Goal: Information Seeking & Learning: Find specific fact

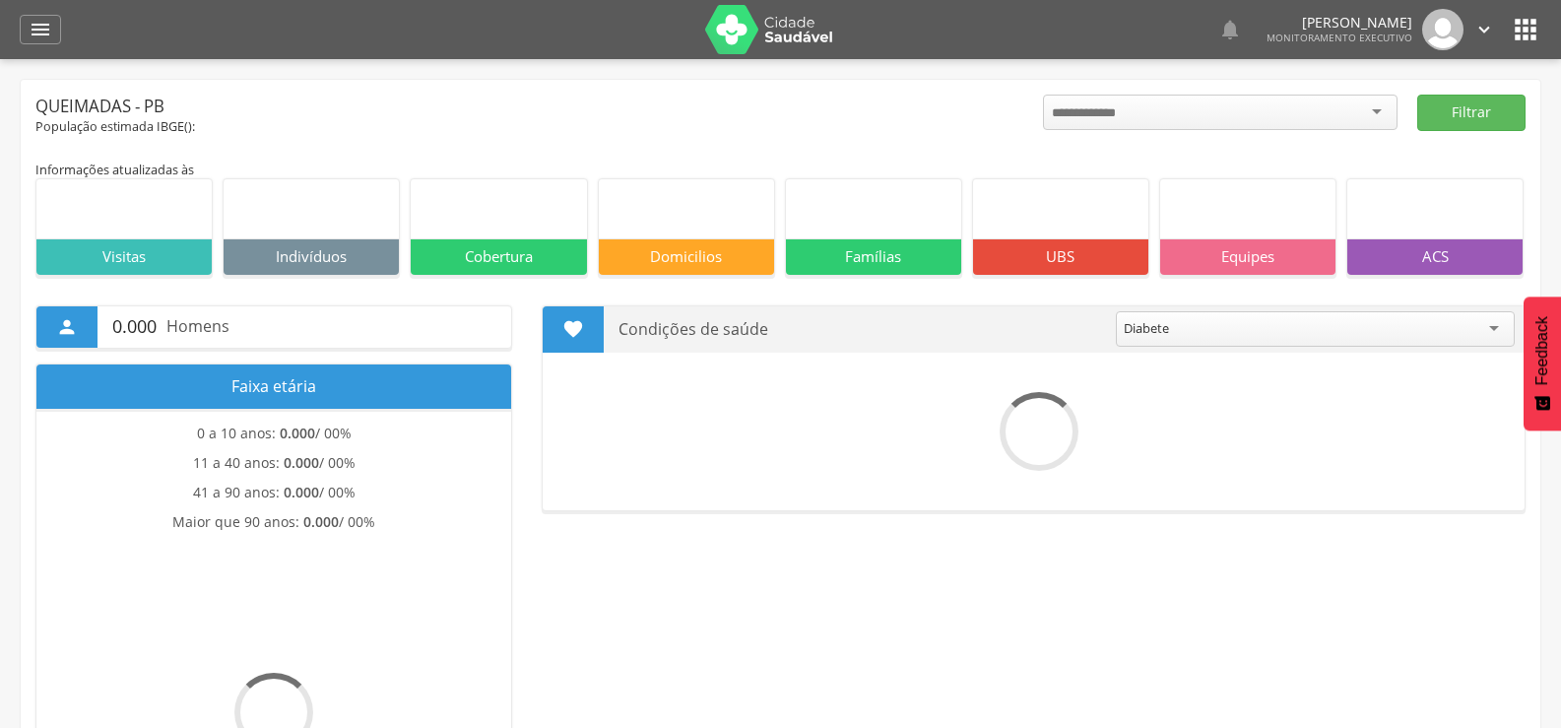
click at [50, 35] on icon "" at bounding box center [41, 30] width 24 height 24
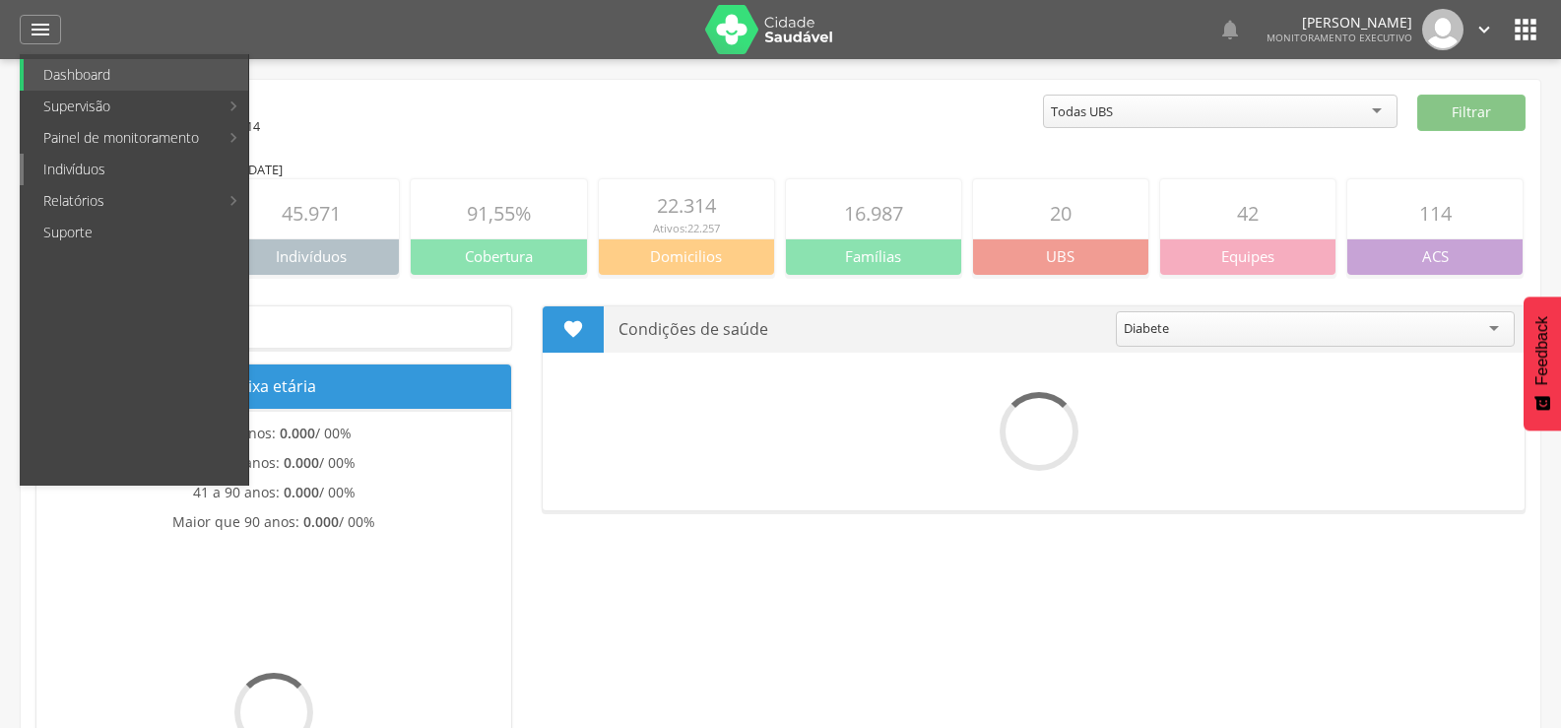
click at [108, 165] on link "Indivíduos" at bounding box center [136, 170] width 225 height 32
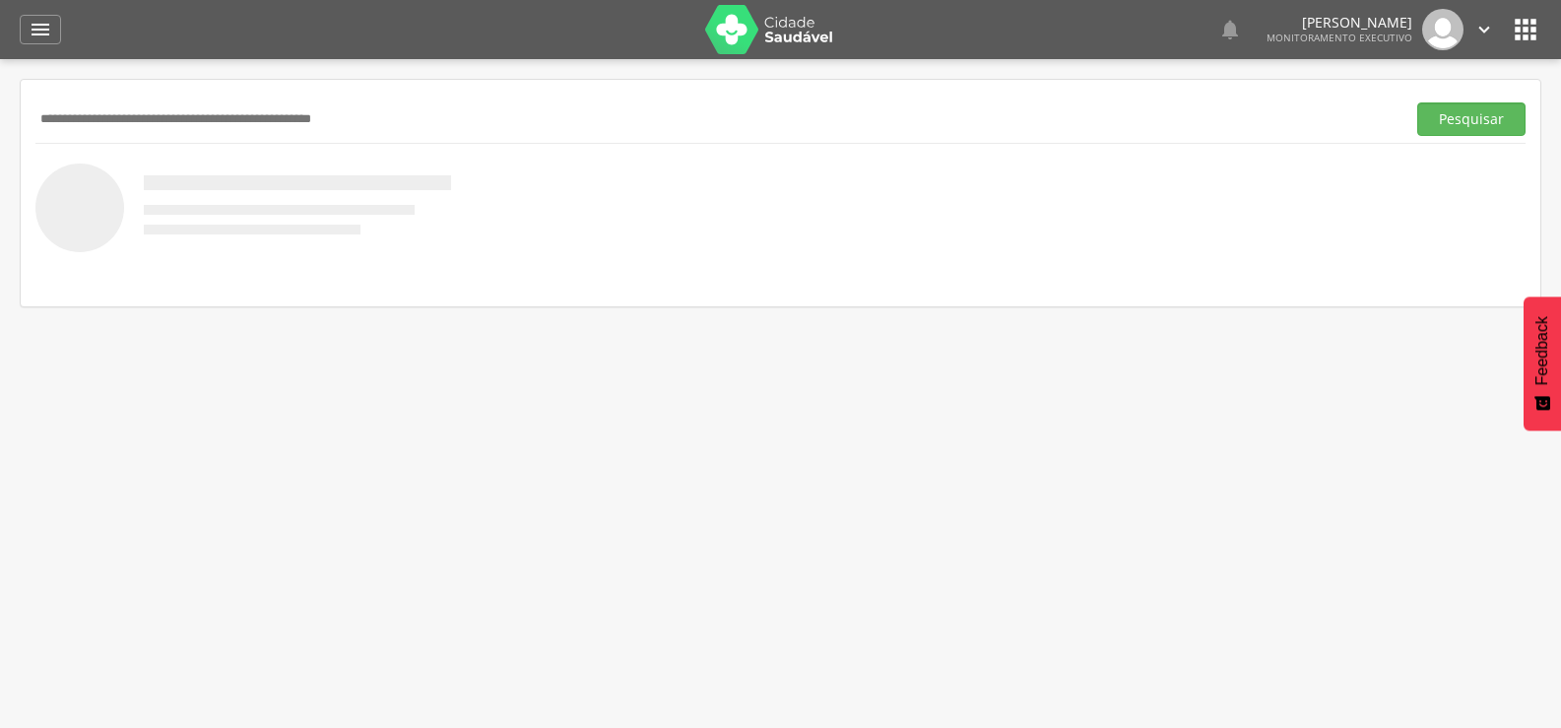
paste input "**********"
click at [1417, 102] on button "Pesquisar" at bounding box center [1471, 118] width 108 height 33
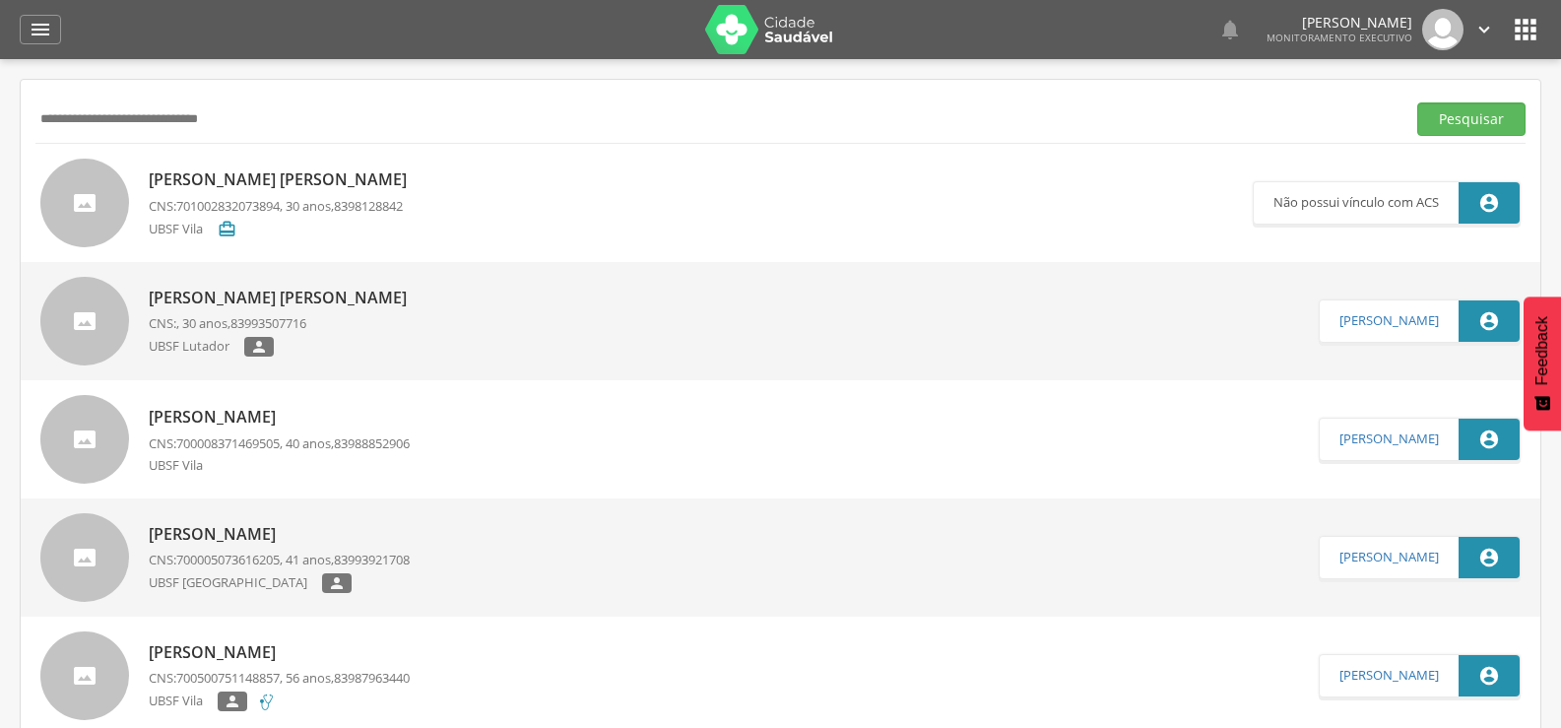
type input "**********"
click at [329, 300] on p "[PERSON_NAME] [PERSON_NAME]" at bounding box center [283, 298] width 268 height 23
type input "**********"
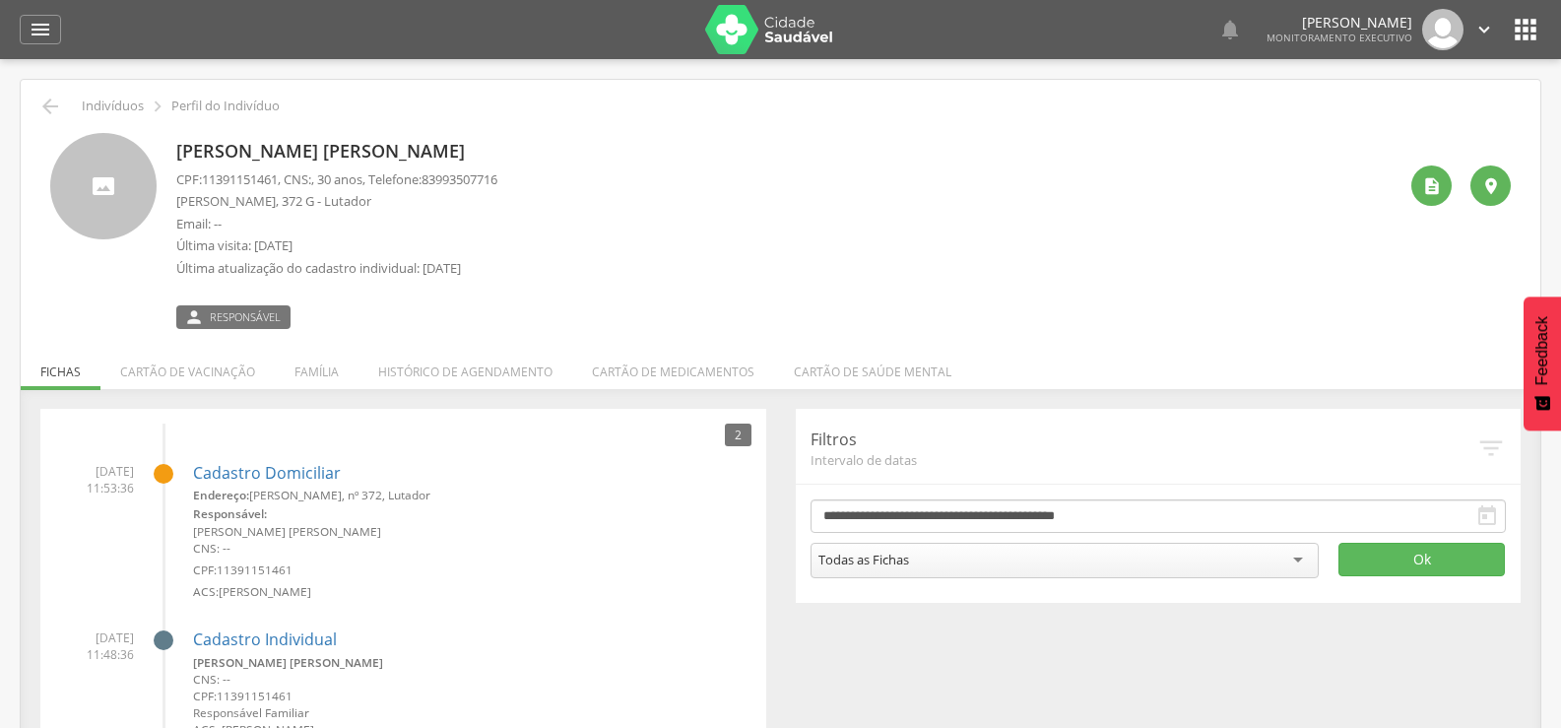
click at [322, 392] on div " 1 Nenhum outro membro da família cadastrado. [PERSON_NAME] CNS: , 51 anos Car…" at bounding box center [781, 605] width 1520 height 432
click at [320, 386] on li "Família" at bounding box center [317, 367] width 84 height 46
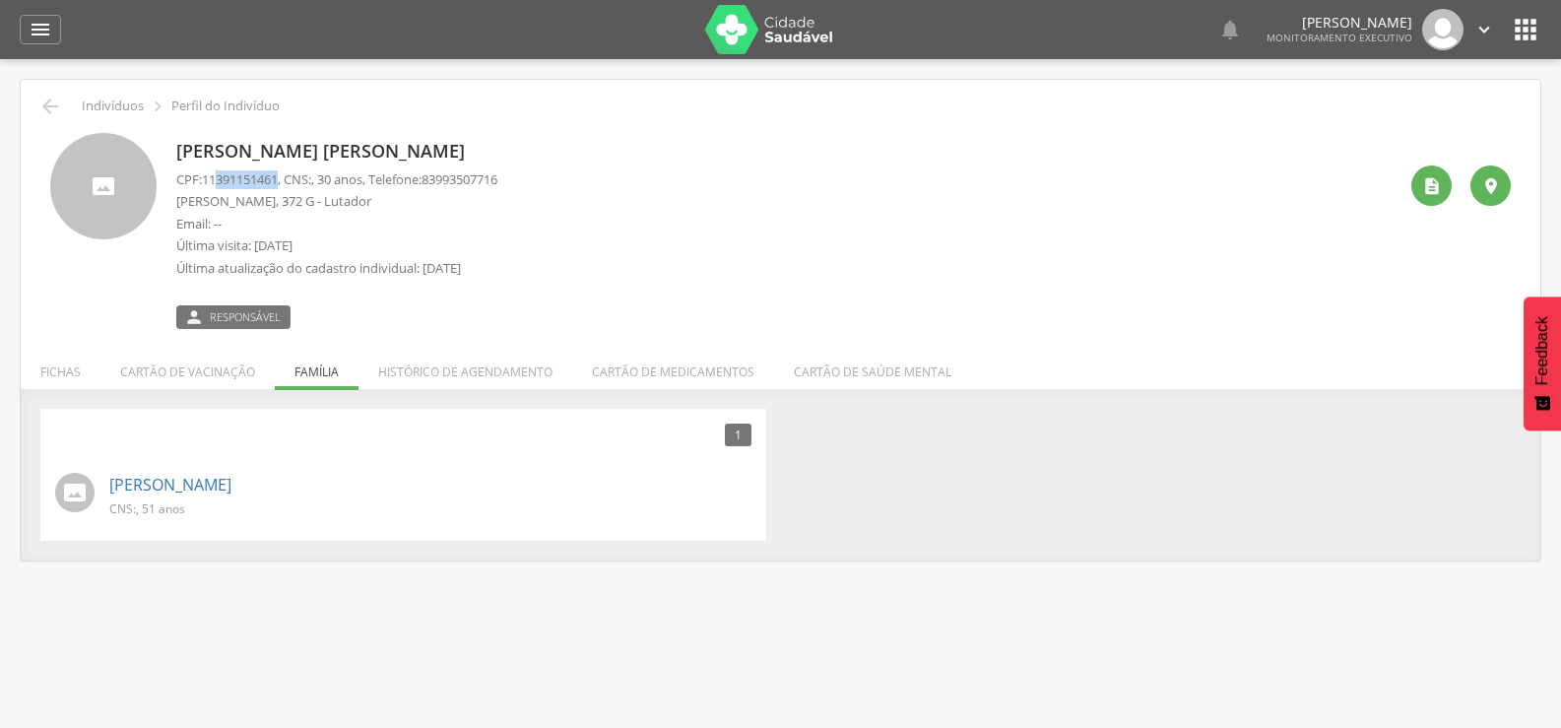
drag, startPoint x: 285, startPoint y: 178, endPoint x: 223, endPoint y: 178, distance: 62.0
click at [223, 178] on span "11391151461" at bounding box center [240, 179] width 76 height 18
drag, startPoint x: 207, startPoint y: 176, endPoint x: 285, endPoint y: 180, distance: 77.9
click at [278, 180] on span "11391151461" at bounding box center [240, 179] width 76 height 18
copy span "11391151461"
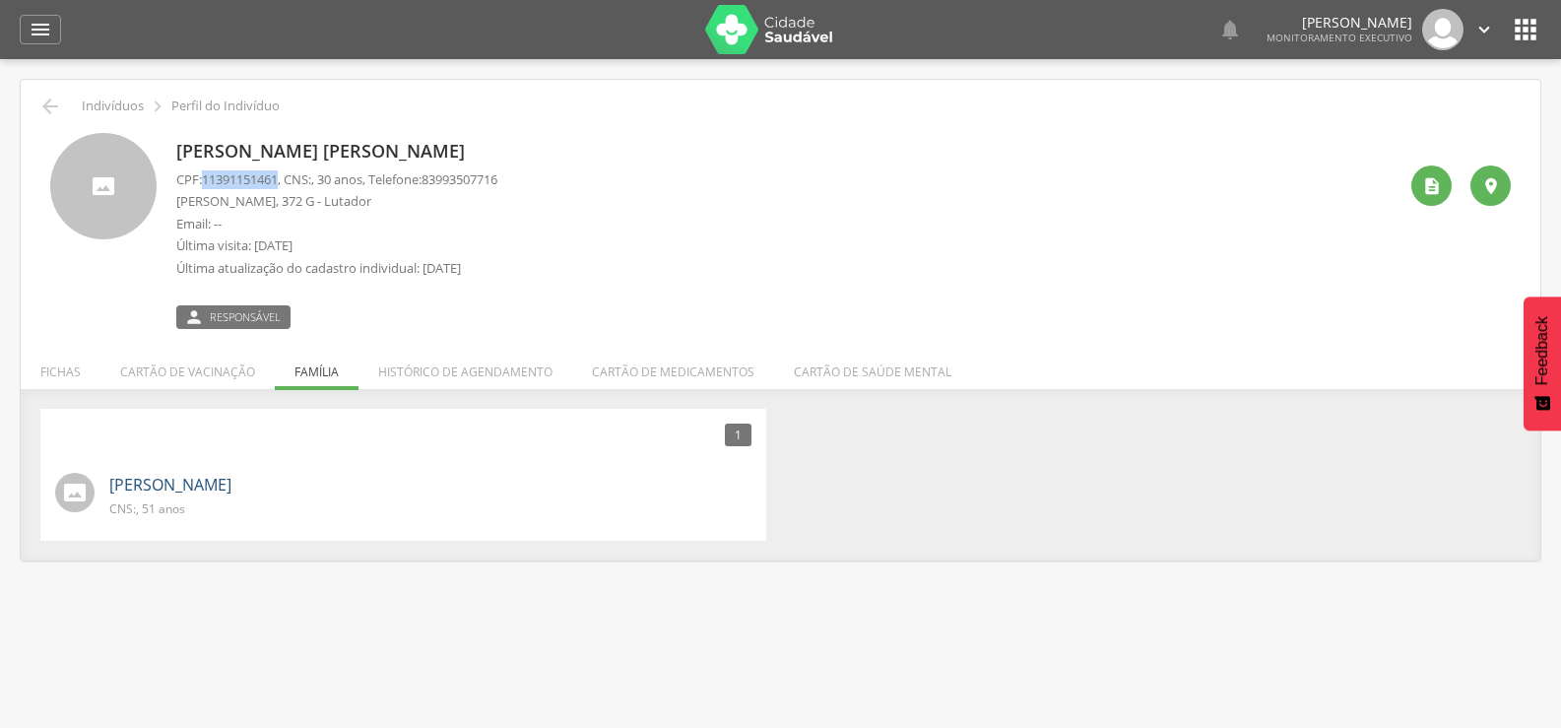
click at [231, 479] on link "[PERSON_NAME]" at bounding box center [170, 485] width 122 height 23
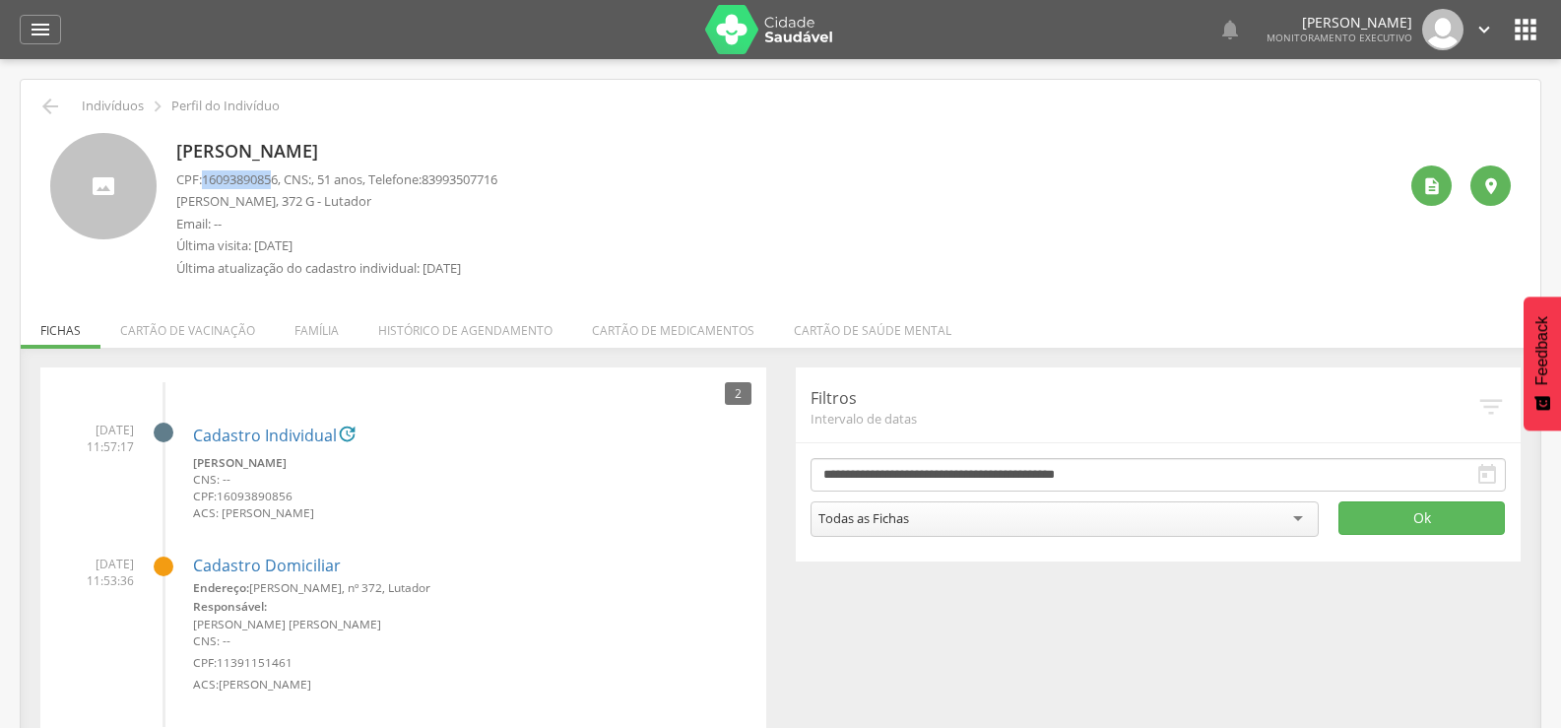
drag, startPoint x: 282, startPoint y: 181, endPoint x: 207, endPoint y: 181, distance: 74.8
click at [207, 181] on span "16093890856" at bounding box center [240, 179] width 76 height 18
click at [206, 181] on span "16093890856" at bounding box center [240, 179] width 76 height 18
drag, startPoint x: 206, startPoint y: 181, endPoint x: 269, endPoint y: 181, distance: 63.0
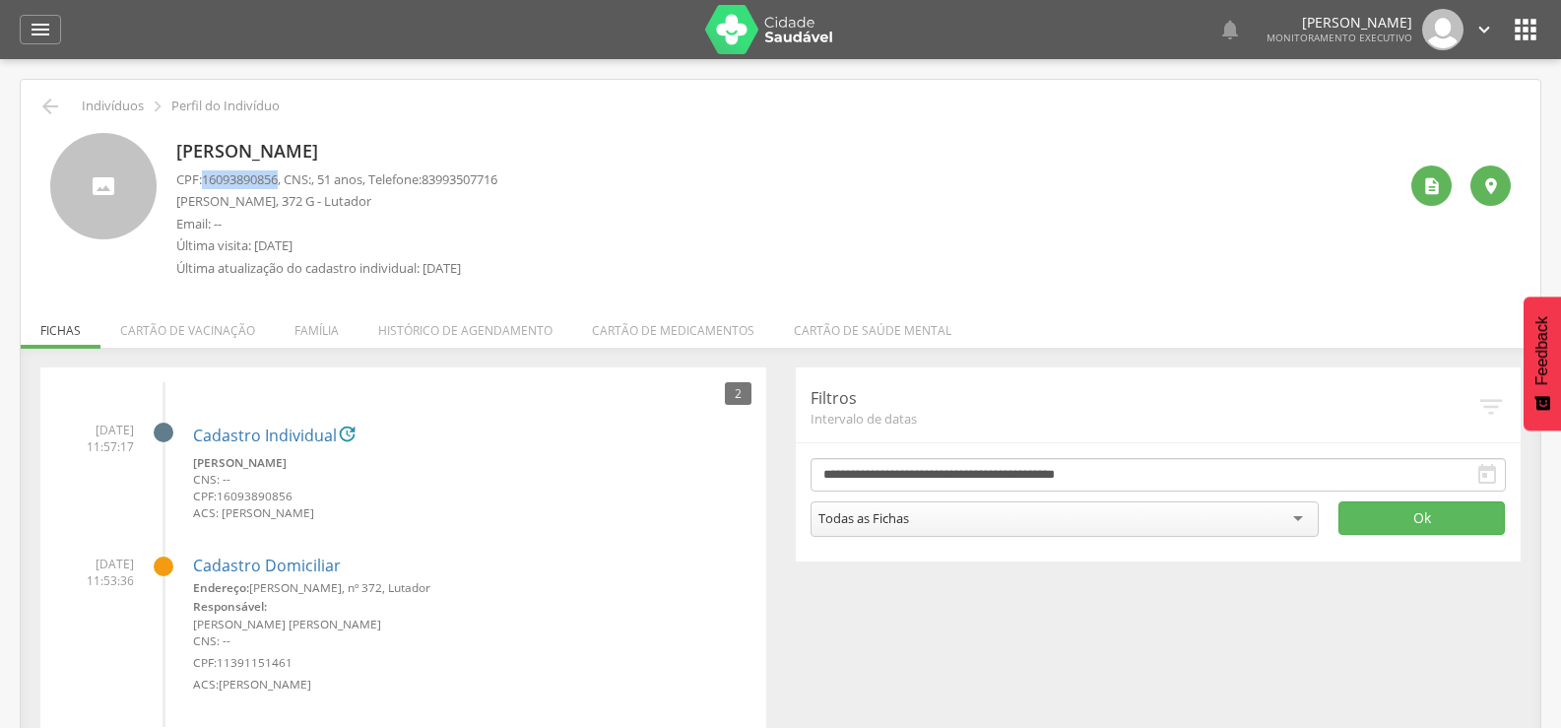
click at [269, 181] on span "16093890856" at bounding box center [240, 179] width 76 height 18
click at [45, 97] on icon "" at bounding box center [50, 107] width 24 height 24
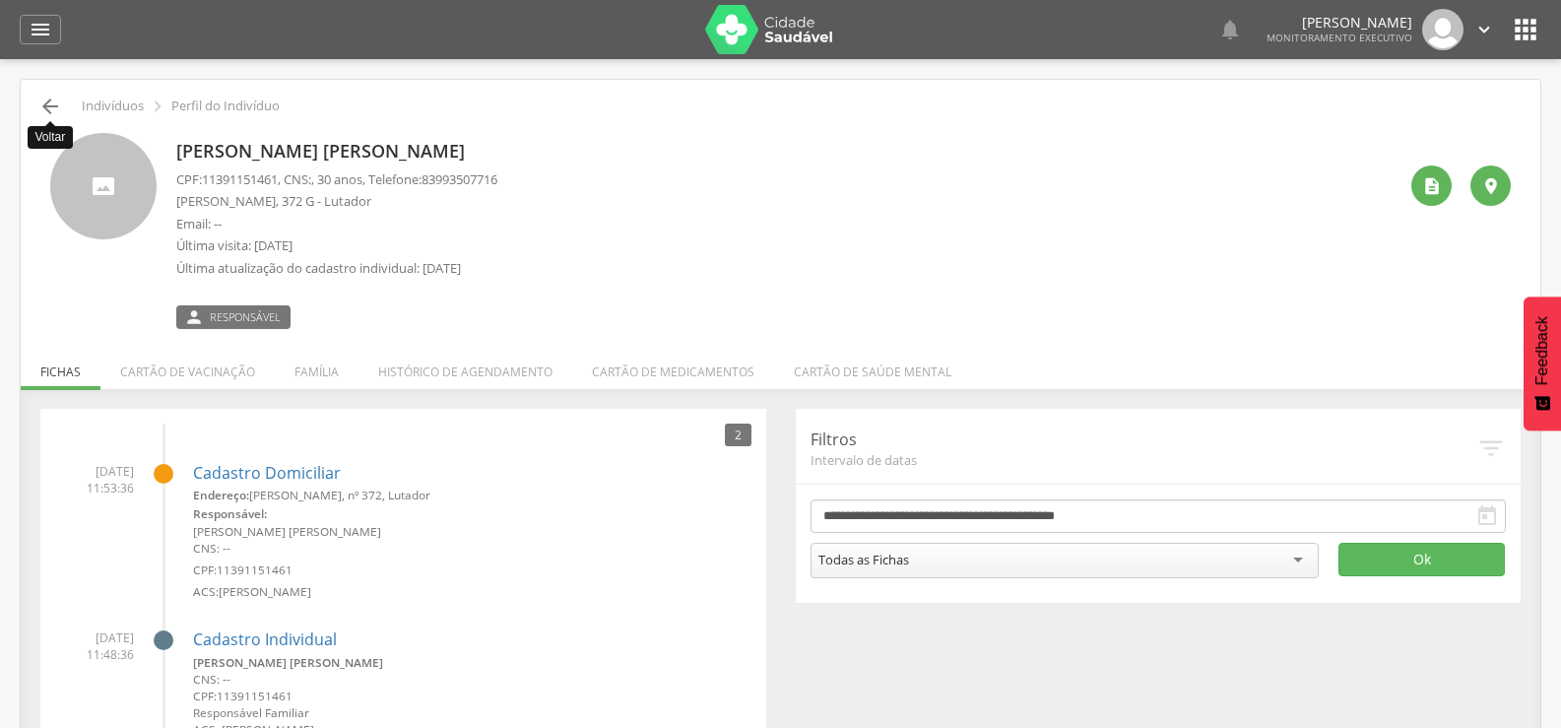
click at [51, 99] on icon "" at bounding box center [50, 107] width 24 height 24
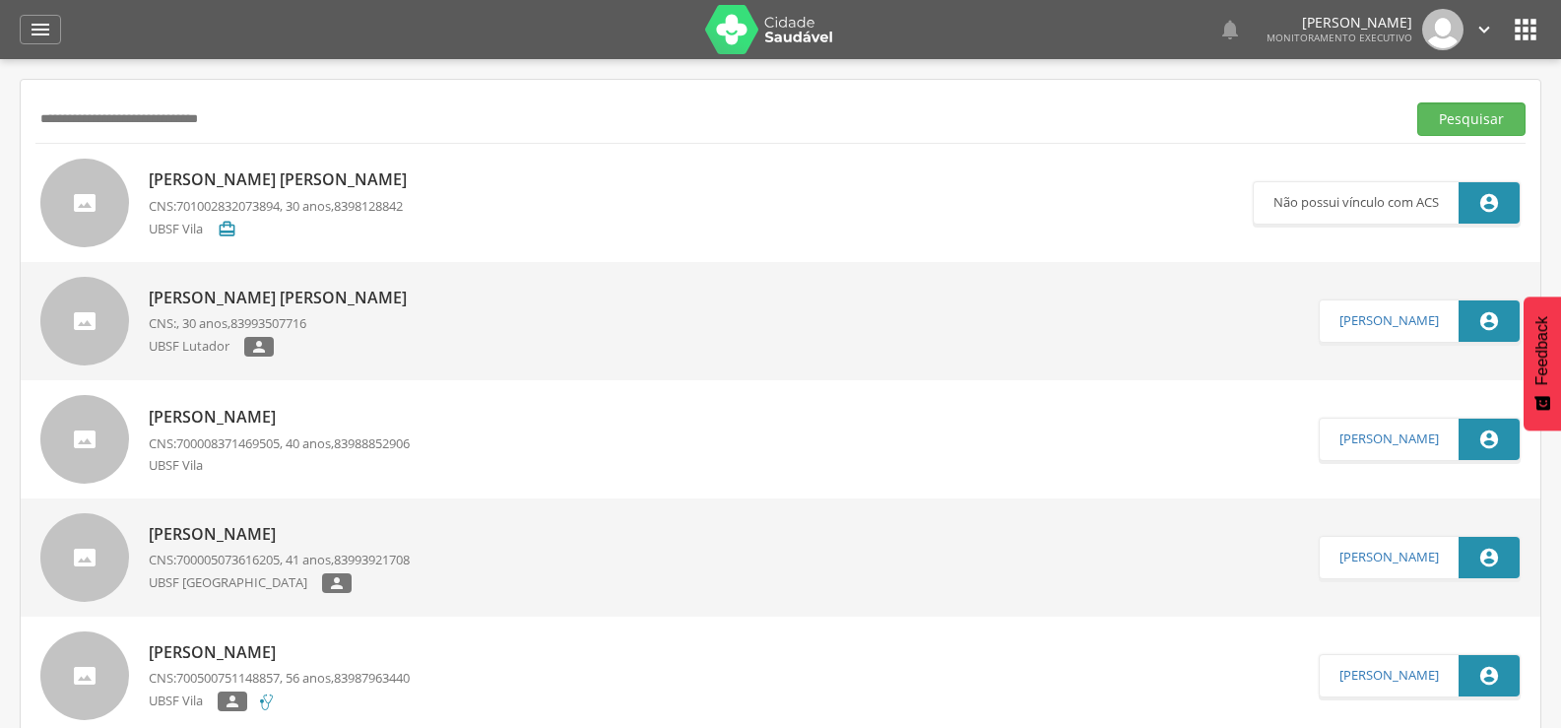
drag, startPoint x: 267, startPoint y: 116, endPoint x: 0, endPoint y: 117, distance: 266.9
click at [0, 117] on div " Supervisão  Distritos  Ubs Coordenador: - Queimadas / PB Intervalo de Tempo…" at bounding box center [780, 423] width 1561 height 728
paste input "**********"
type input "**********"
click at [1417, 102] on button "Pesquisar" at bounding box center [1471, 118] width 108 height 33
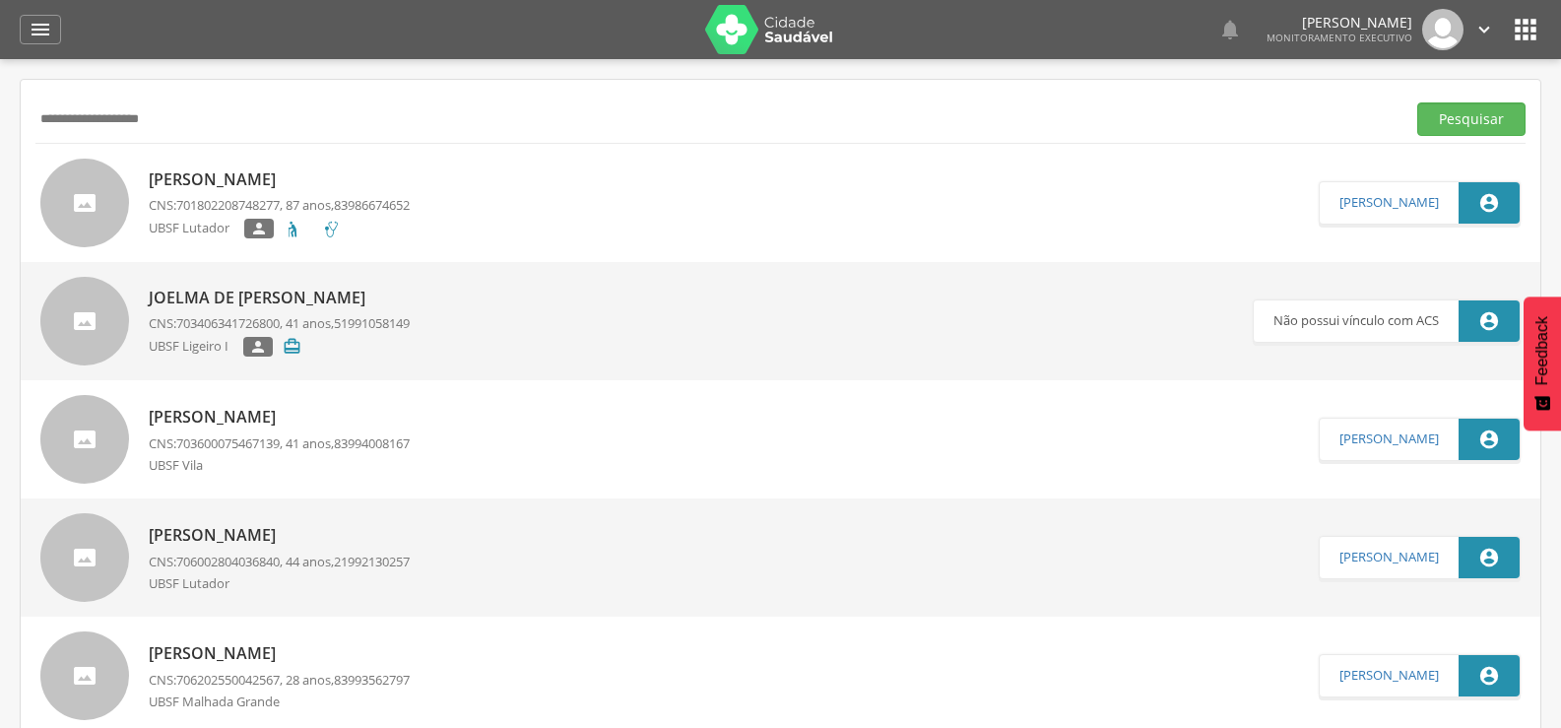
click at [272, 180] on p "[PERSON_NAME]" at bounding box center [279, 179] width 261 height 23
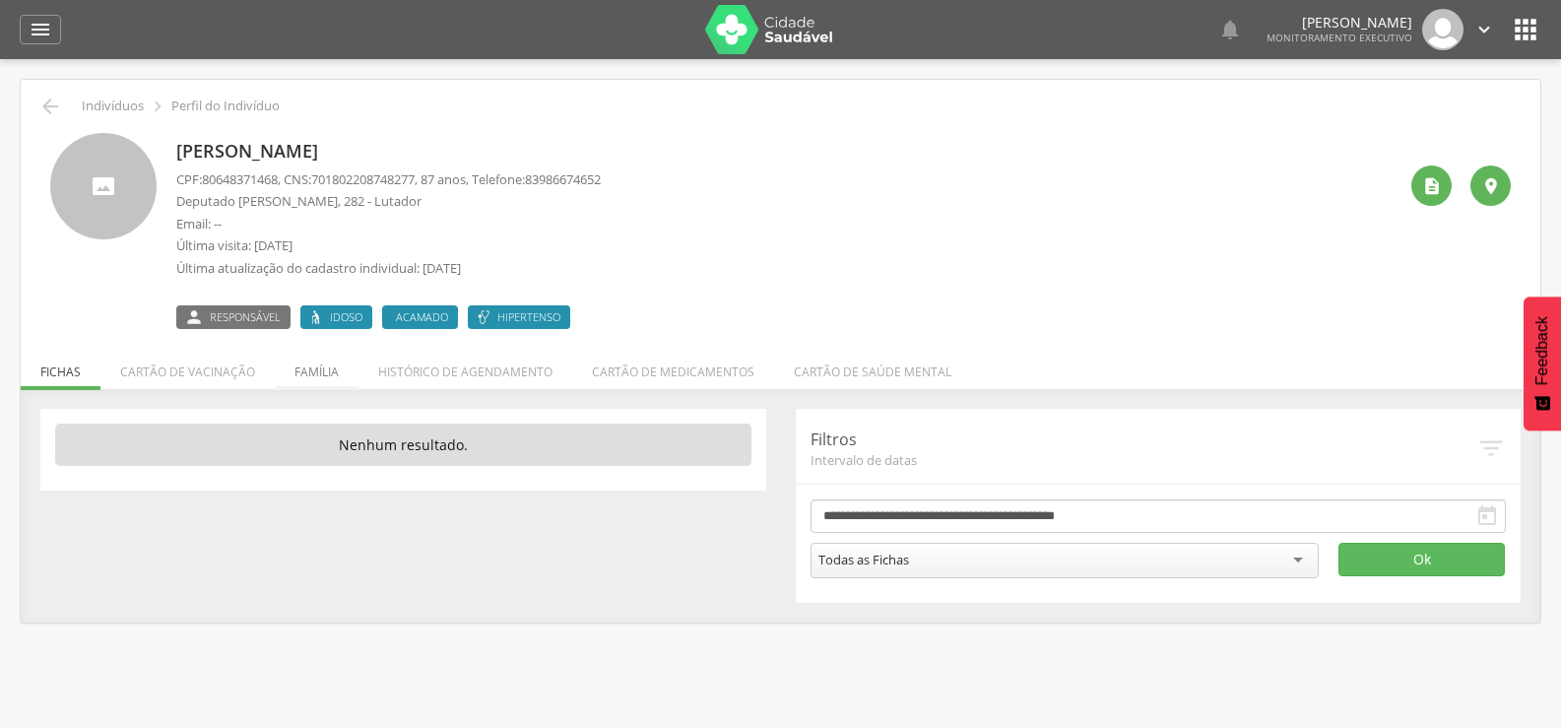
click at [326, 367] on li "Família" at bounding box center [317, 367] width 84 height 46
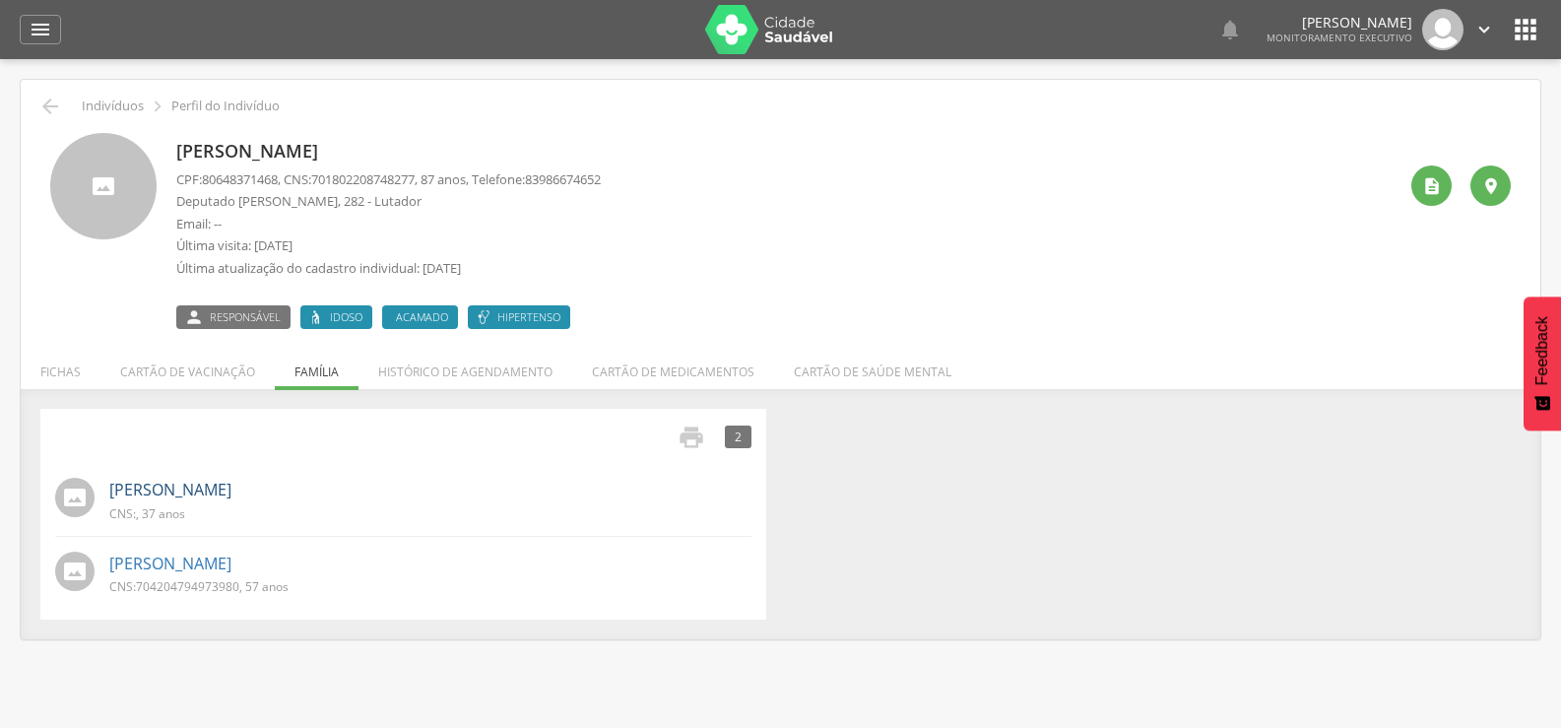
click at [231, 496] on link "[PERSON_NAME]" at bounding box center [170, 490] width 122 height 23
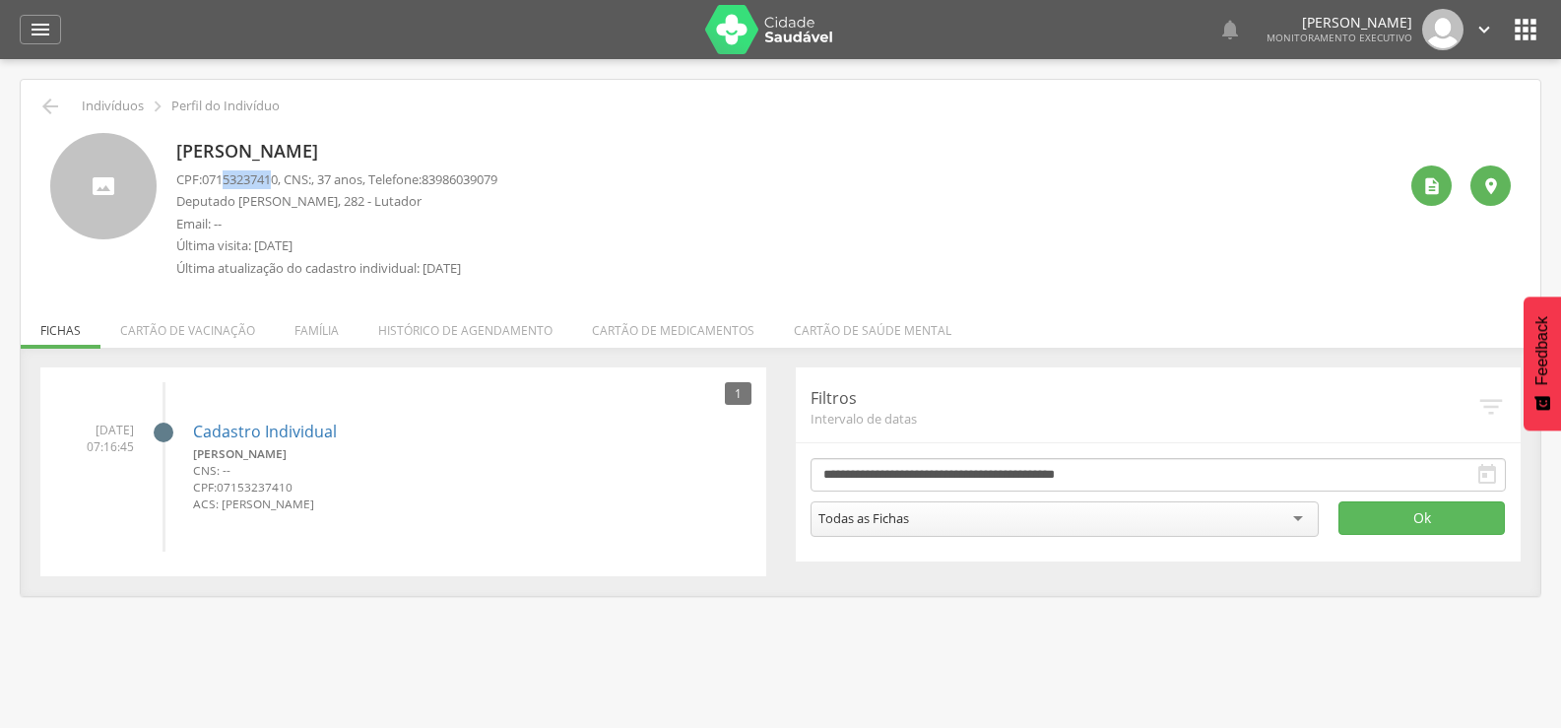
drag, startPoint x: 282, startPoint y: 181, endPoint x: 227, endPoint y: 181, distance: 54.2
click at [227, 181] on span "07153237410" at bounding box center [240, 179] width 76 height 18
drag, startPoint x: 202, startPoint y: 180, endPoint x: 285, endPoint y: 180, distance: 82.7
click at [285, 180] on p "CPF: 07153237410 , CNS: , 37 anos, Telefone: [PHONE_NUMBER]" at bounding box center [336, 179] width 321 height 19
copy p "07153237410"
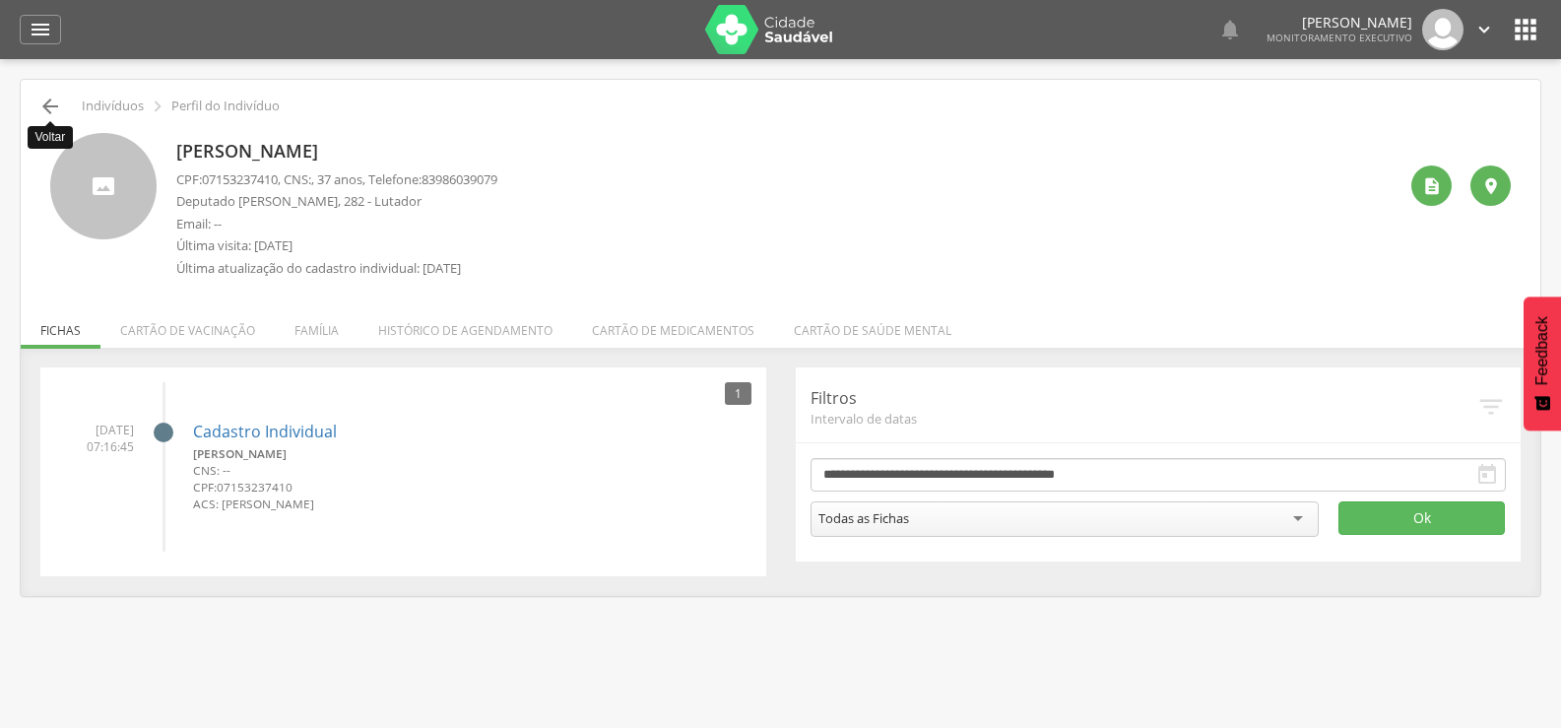
click at [50, 97] on icon "" at bounding box center [50, 107] width 24 height 24
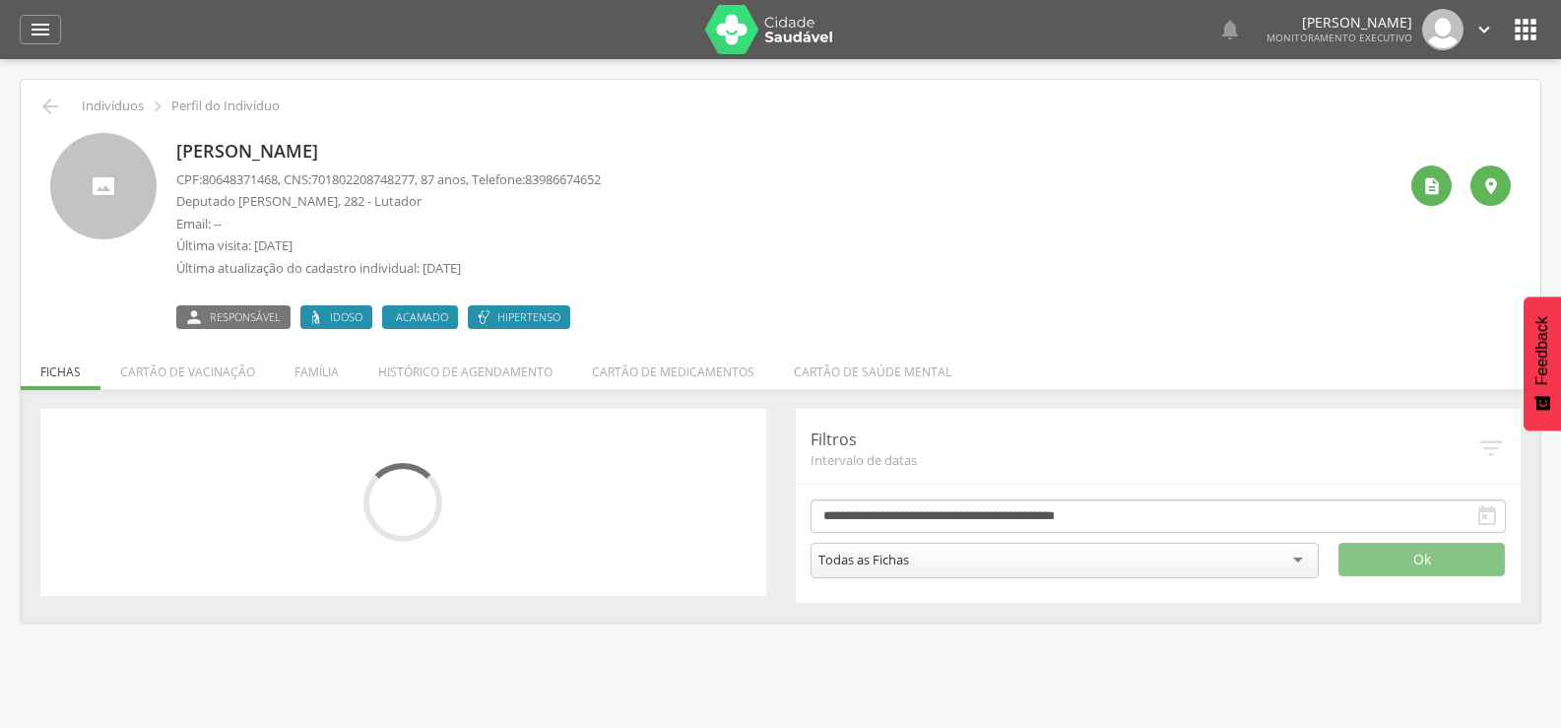
click at [67, 115] on div " Indivíduos  Perfil do Indivíduo" at bounding box center [780, 107] width 1490 height 24
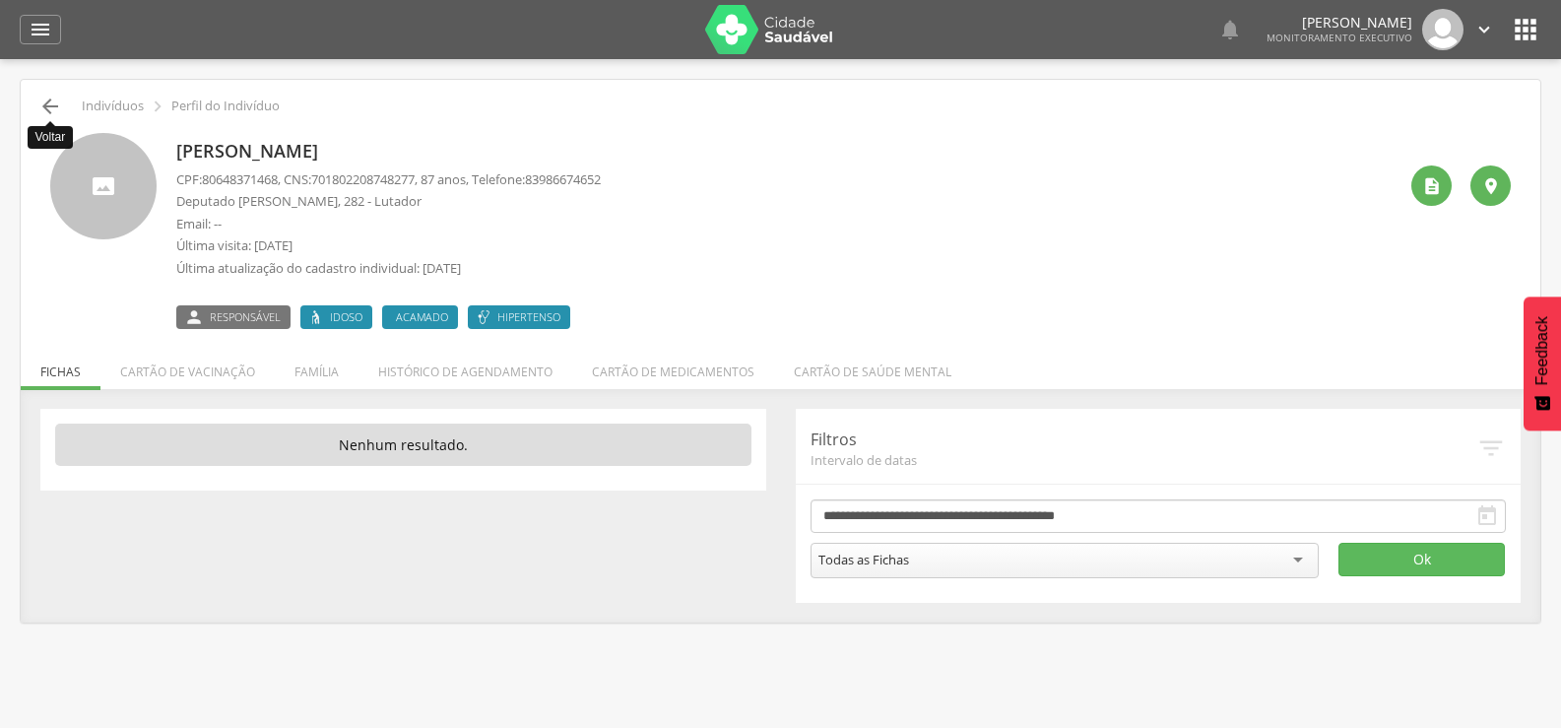
click at [58, 100] on icon "" at bounding box center [50, 107] width 24 height 24
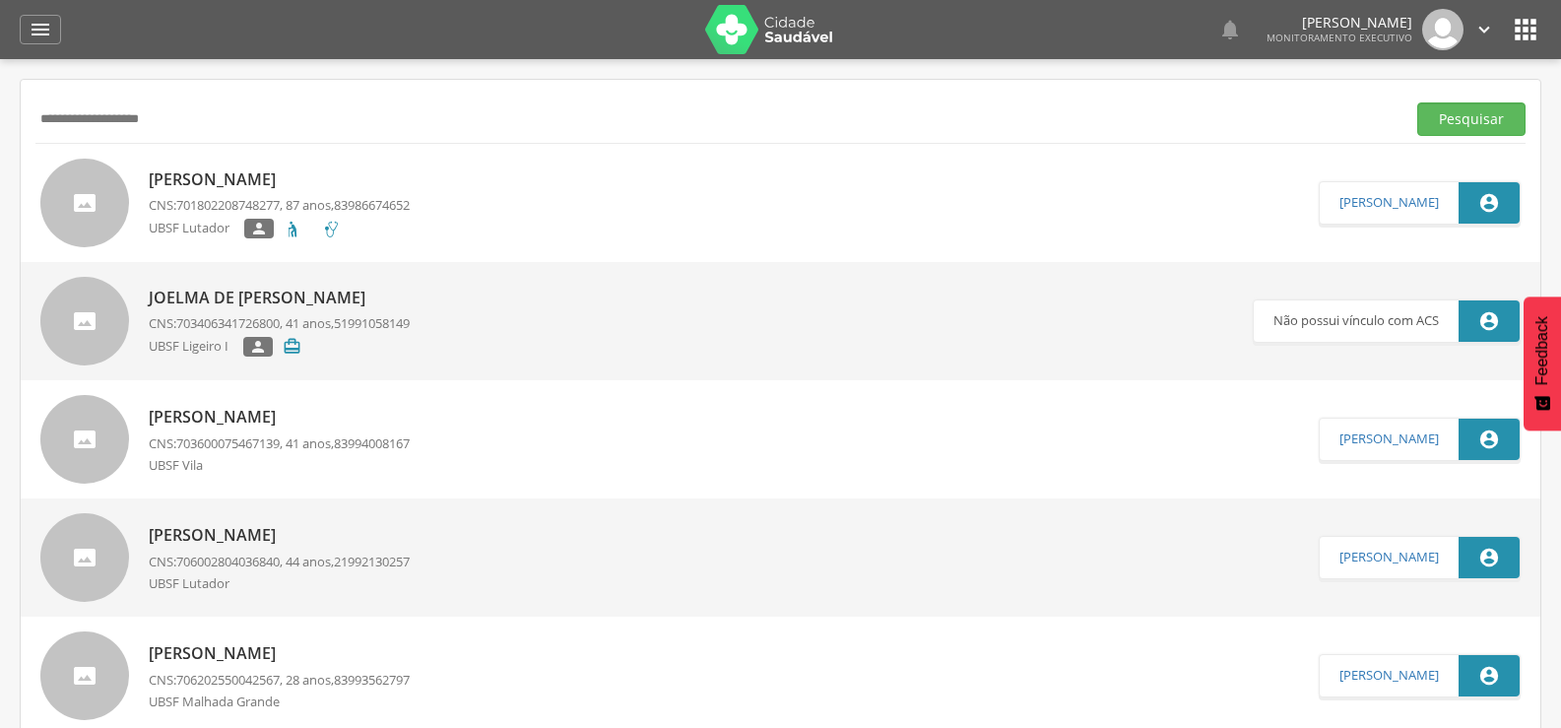
drag, startPoint x: 188, startPoint y: 105, endPoint x: 0, endPoint y: 115, distance: 188.4
click at [0, 115] on div " Supervisão  Distritos  Ubs Coordenador: - Queimadas / PB Intervalo de Tempo…" at bounding box center [780, 423] width 1561 height 728
paste input "**********"
type input "**********"
click at [1417, 102] on button "Pesquisar" at bounding box center [1471, 118] width 108 height 33
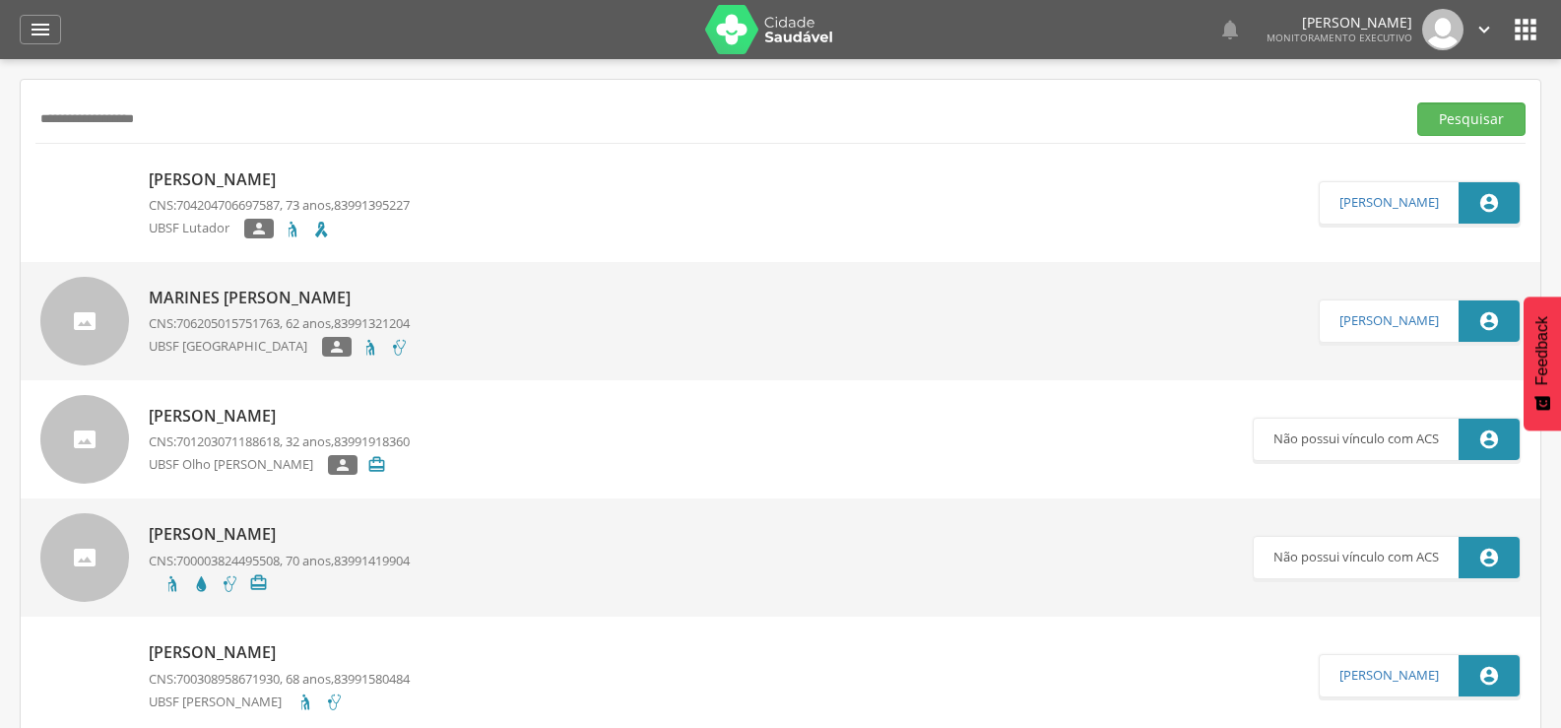
click at [214, 185] on p "[PERSON_NAME]" at bounding box center [279, 179] width 261 height 23
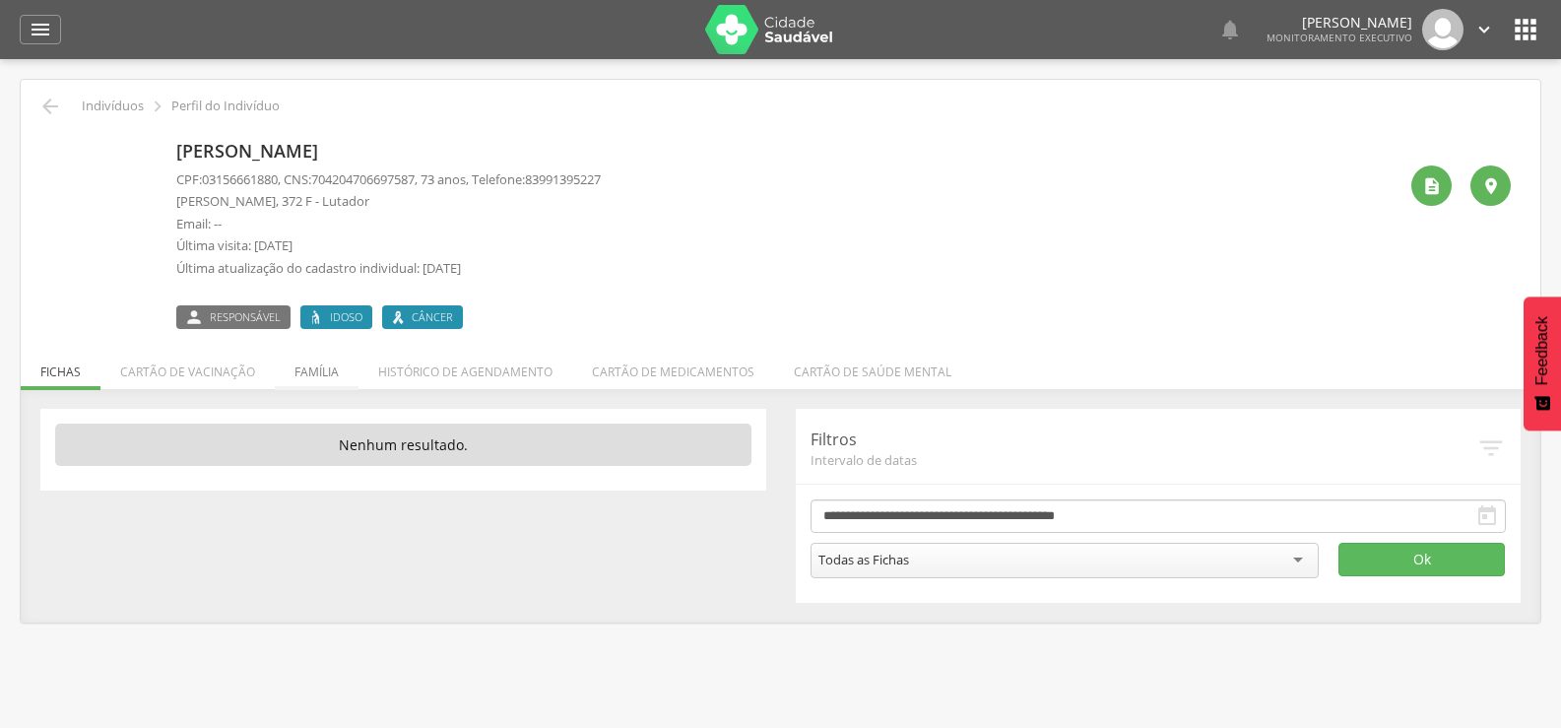
click at [314, 373] on li "Família" at bounding box center [317, 367] width 84 height 46
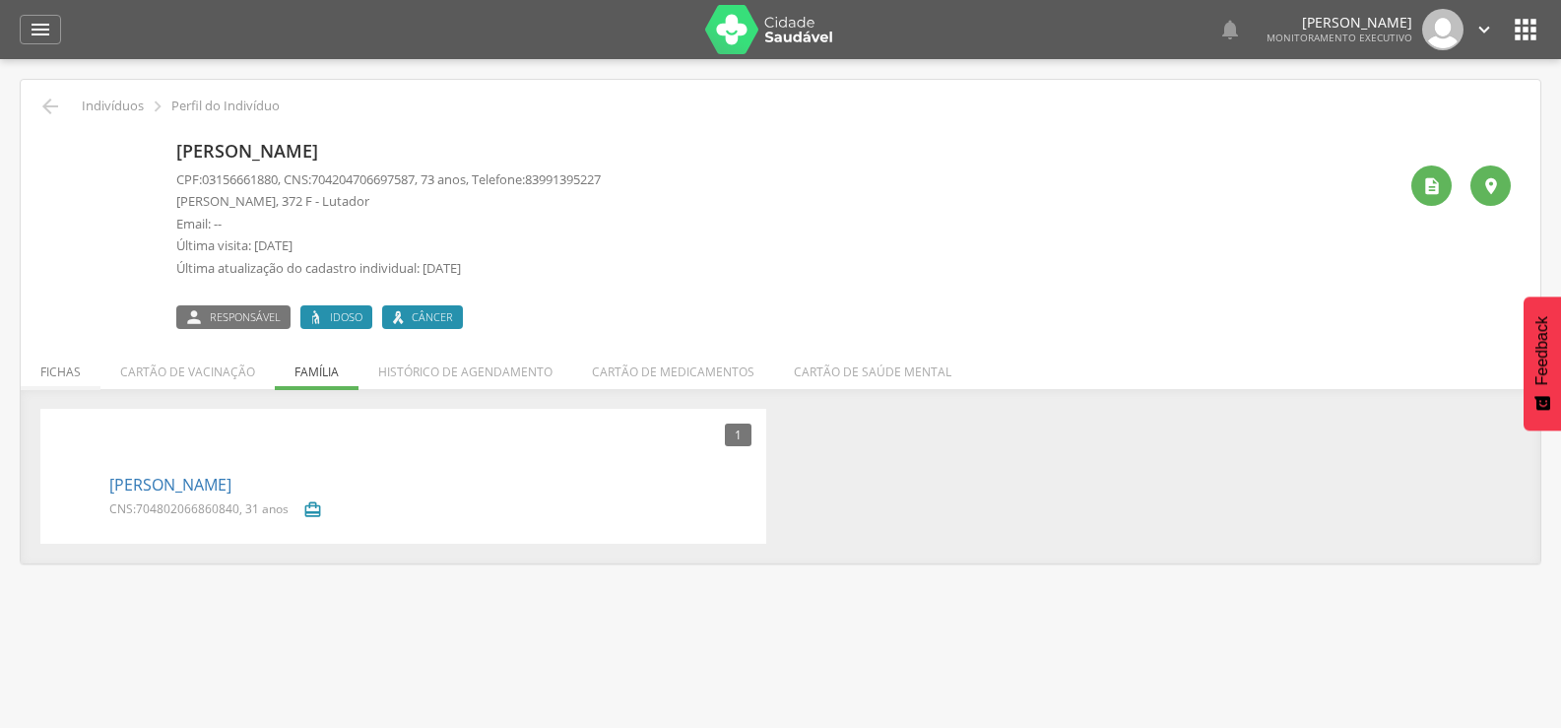
click at [69, 371] on li "Fichas" at bounding box center [61, 367] width 80 height 46
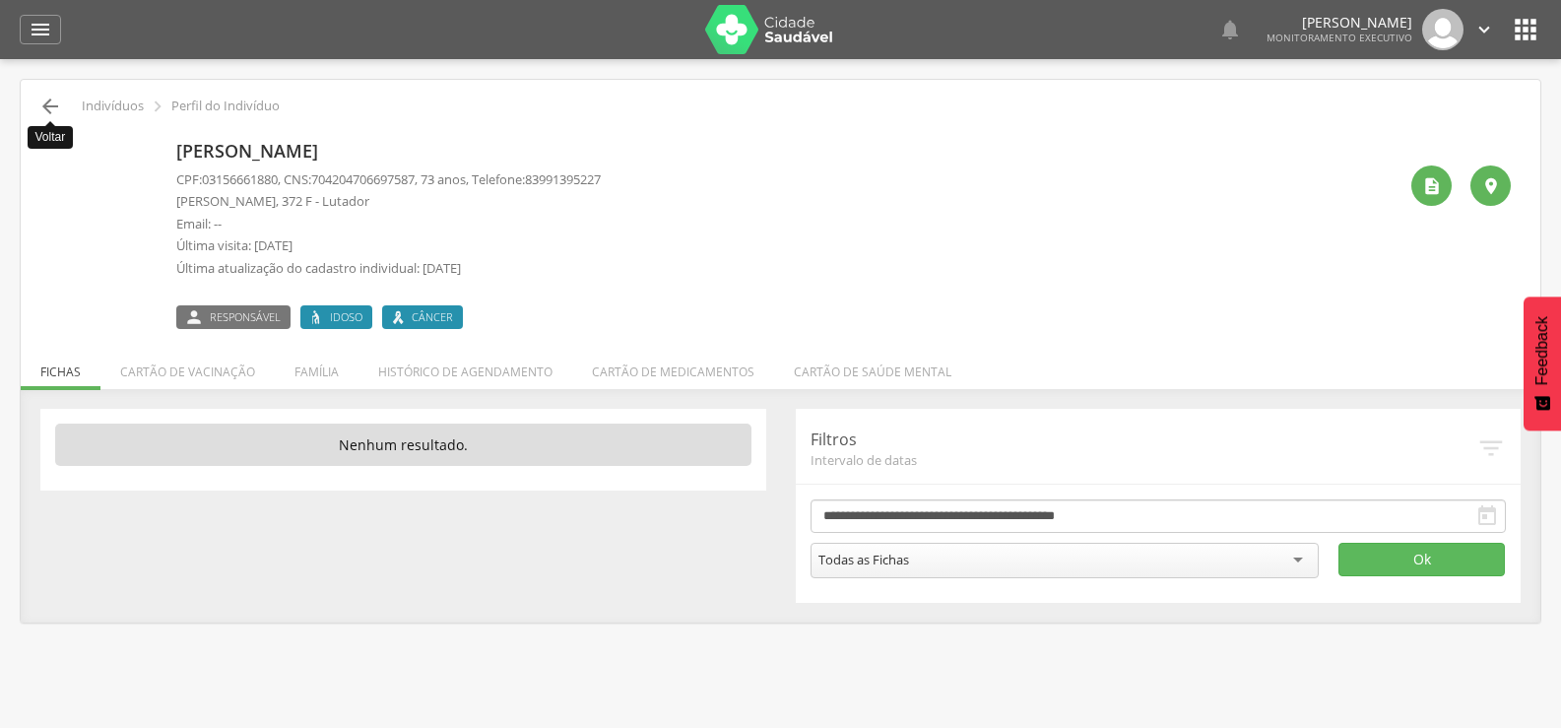
click at [48, 108] on icon "" at bounding box center [50, 107] width 24 height 24
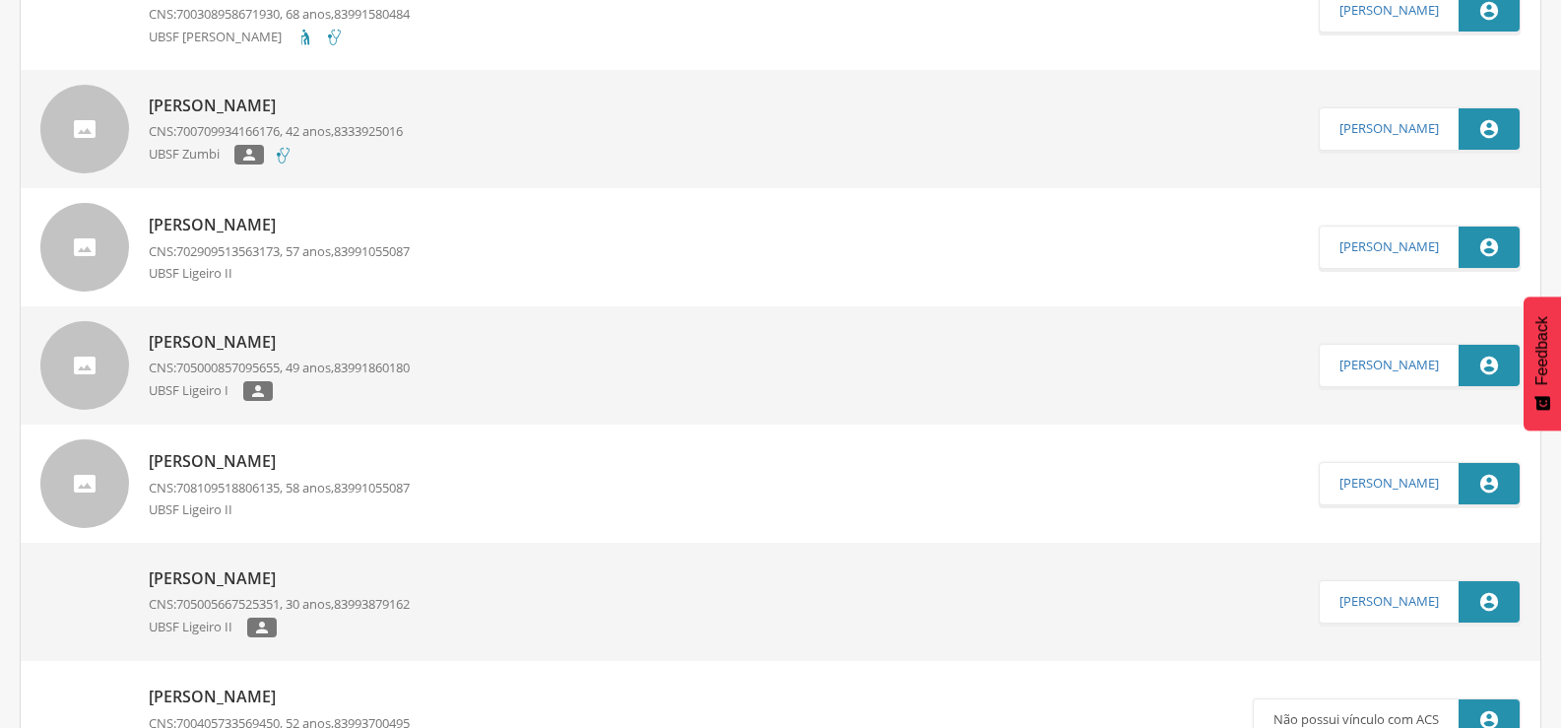
scroll to position [689, 0]
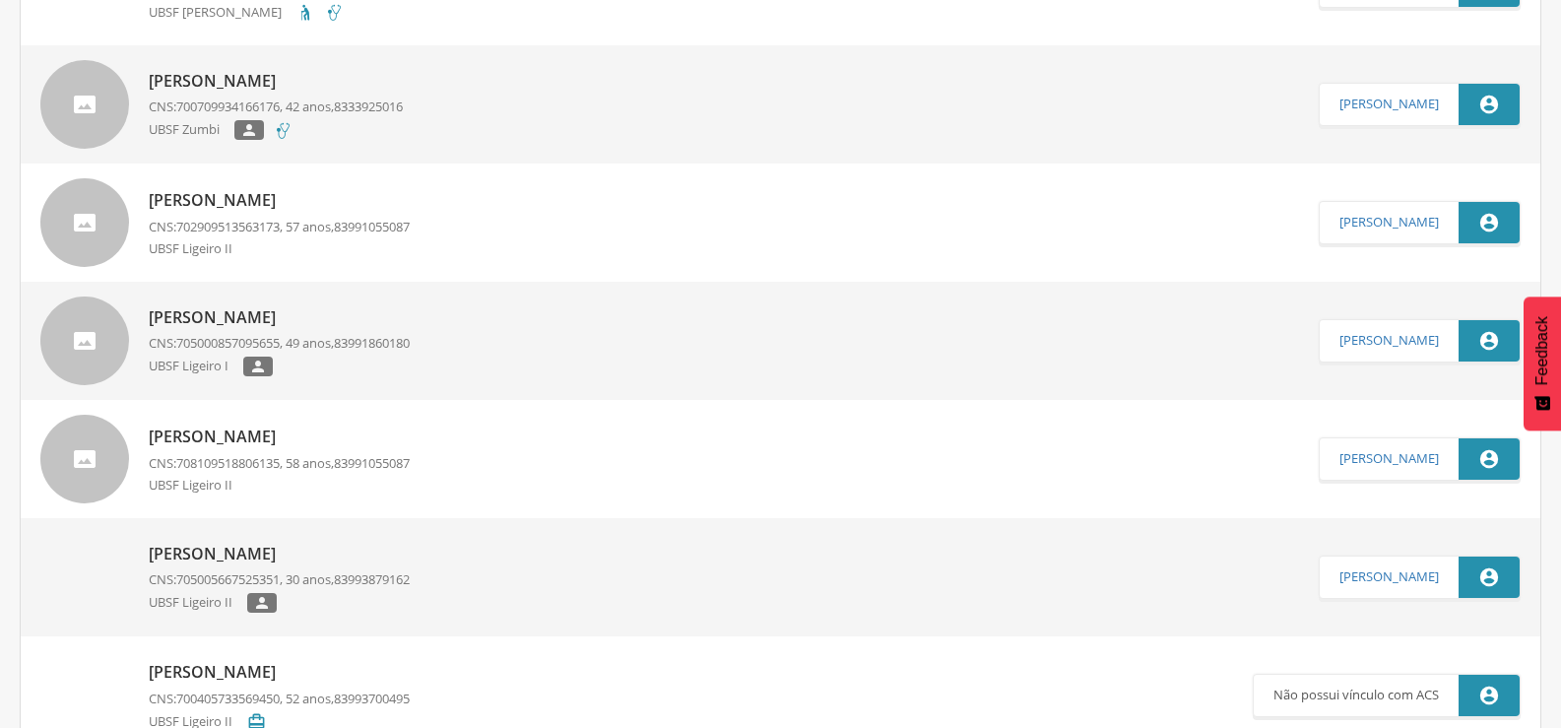
click at [286, 551] on p "[PERSON_NAME]" at bounding box center [279, 554] width 261 height 23
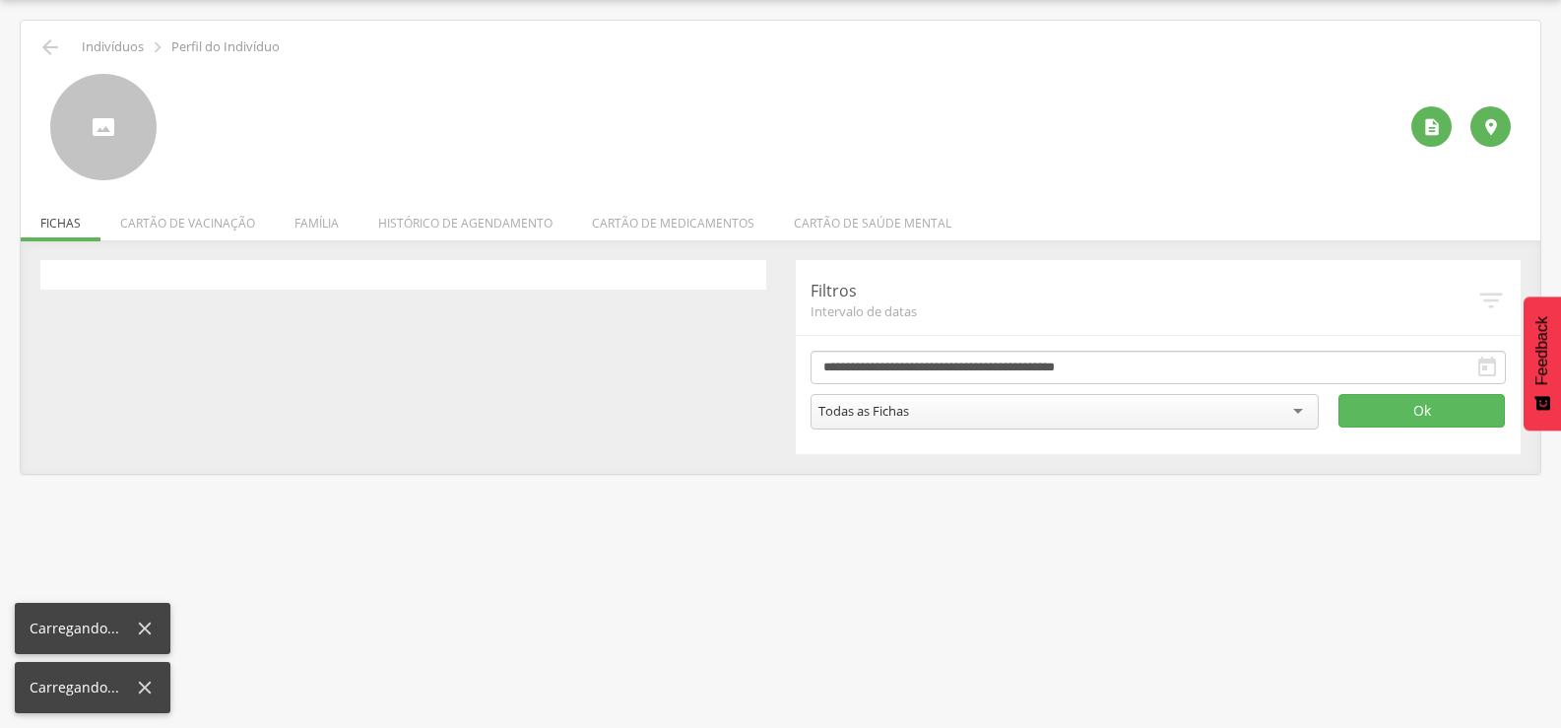
scroll to position [59, 0]
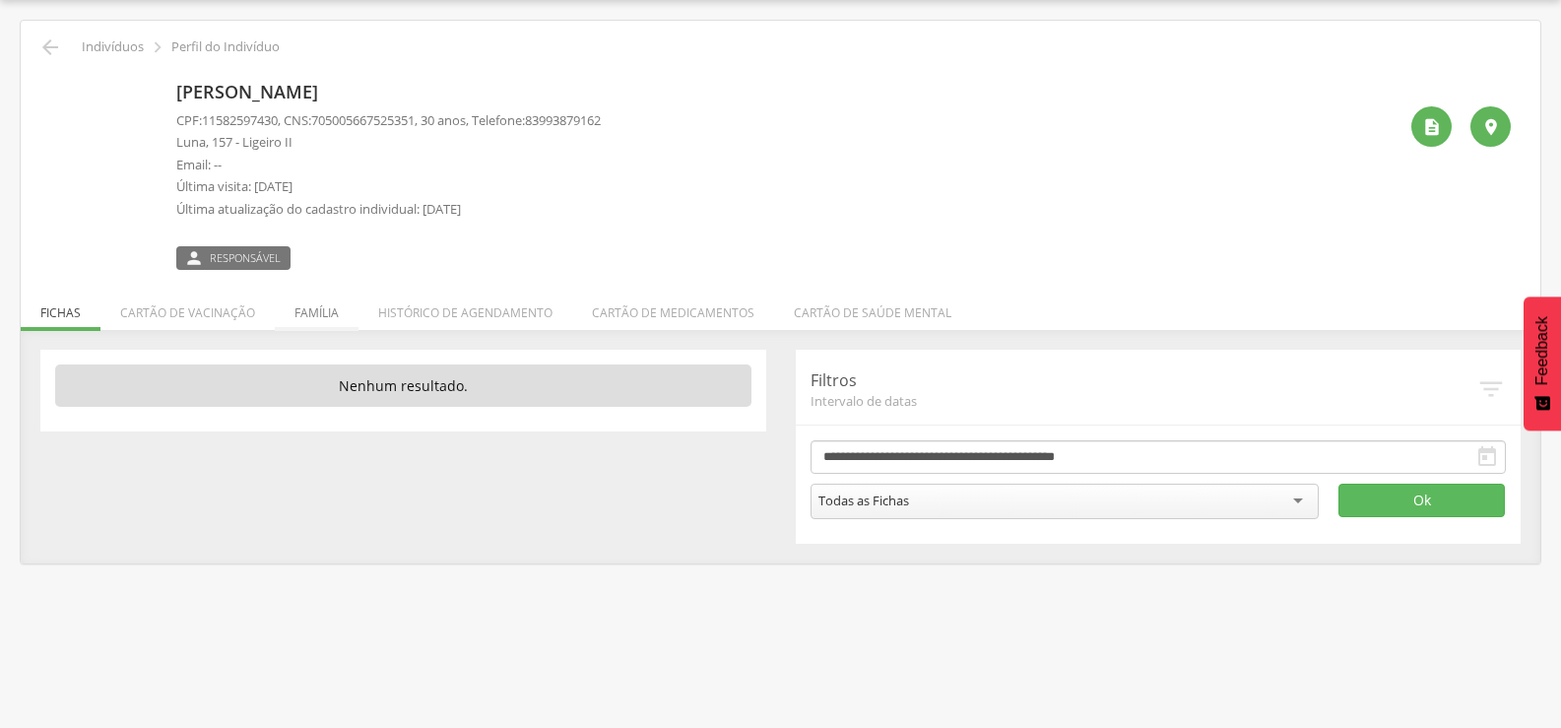
click at [342, 305] on li "Família" at bounding box center [317, 308] width 84 height 46
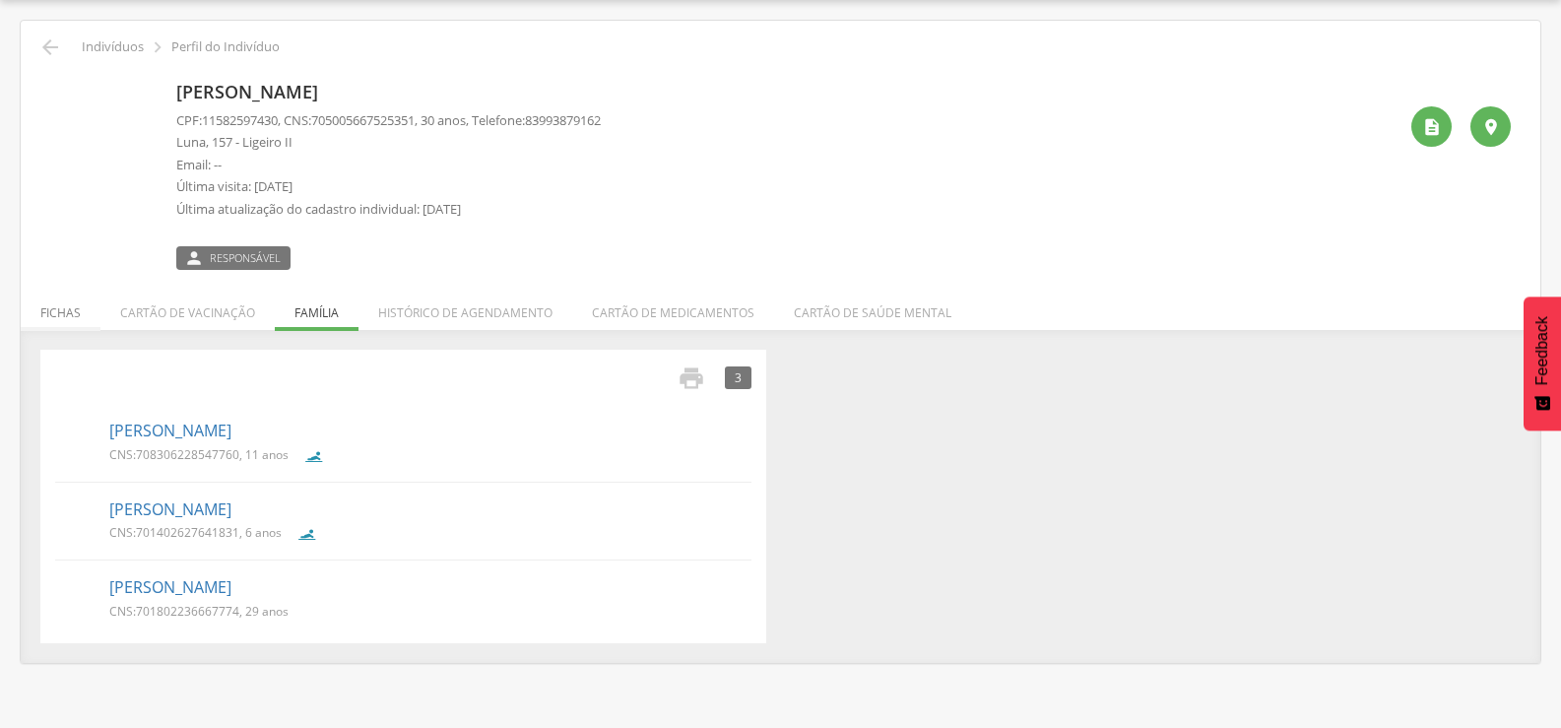
click at [82, 317] on li "Fichas" at bounding box center [61, 308] width 80 height 46
